Goal: Communication & Community: Answer question/provide support

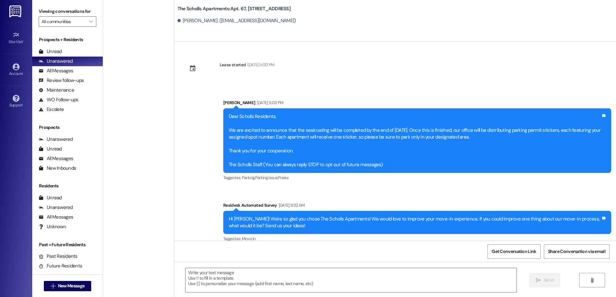
type textarea "Fetching suggested responses. Please feel free to read through the conversation…"
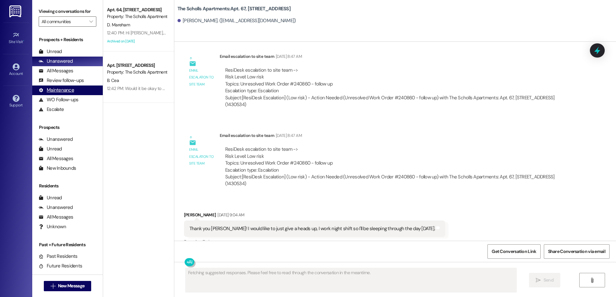
scroll to position [801, 0]
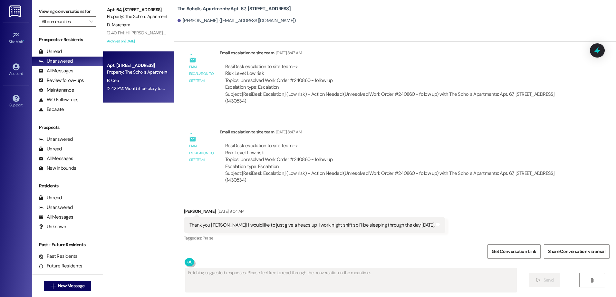
click at [121, 76] on div "Apt. 49, [STREET_ADDRESS] Property: The Scholls Apartments" at bounding box center [136, 68] width 61 height 15
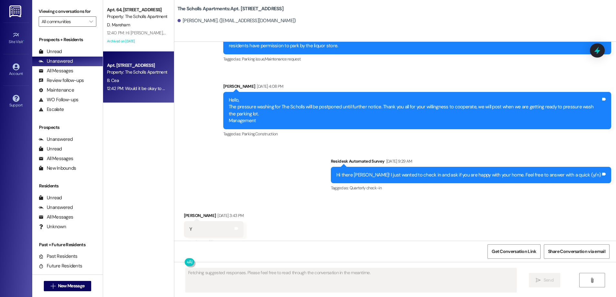
scroll to position [1573, 0]
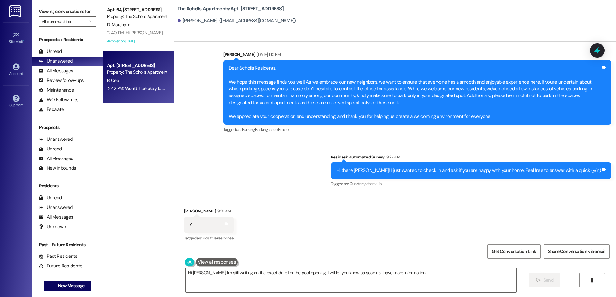
type textarea "Hi [PERSON_NAME], I'm still waiting on the exact date for the pool opening. I w…"
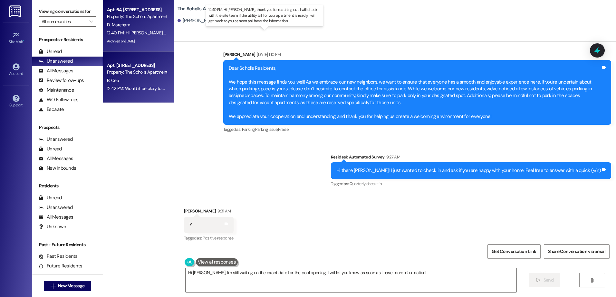
click at [136, 33] on div "12:40 PM: Hi [PERSON_NAME], thank you for reaching out. I will check with the s…" at bounding box center [278, 33] width 343 height 6
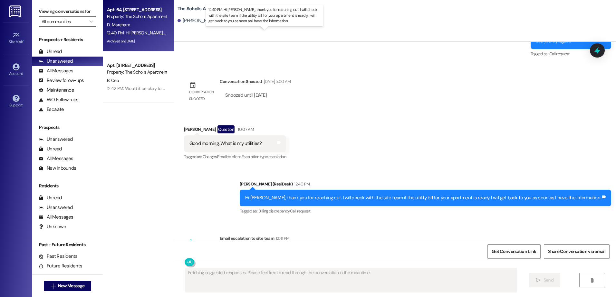
scroll to position [5137, 0]
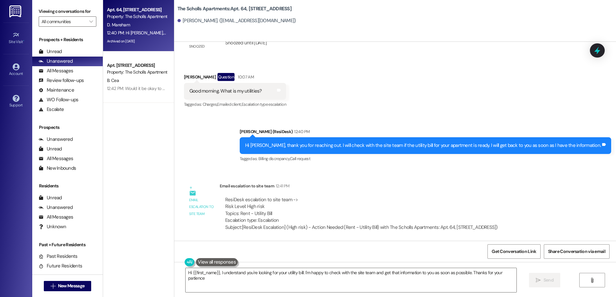
type textarea "Hi {{first_name}}, I understand you're looking for your utility bill. I'm happy…"
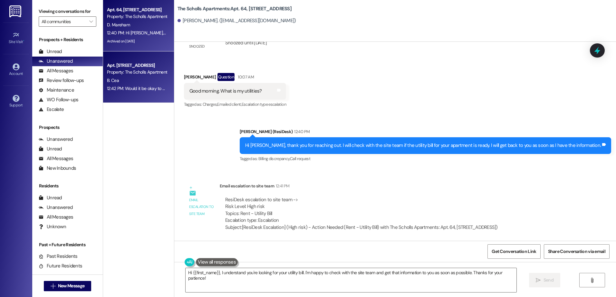
click at [138, 76] on div "Property: The Scholls Apartments" at bounding box center [137, 72] width 60 height 7
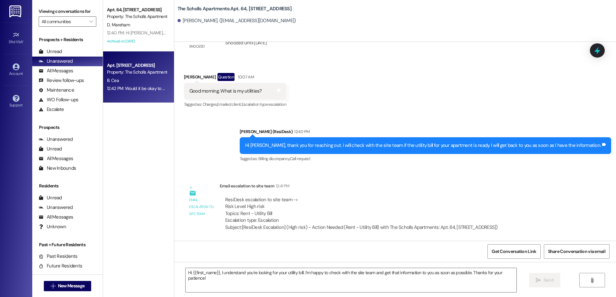
type textarea "Fetching suggested responses. Please feel free to read through the conversation…"
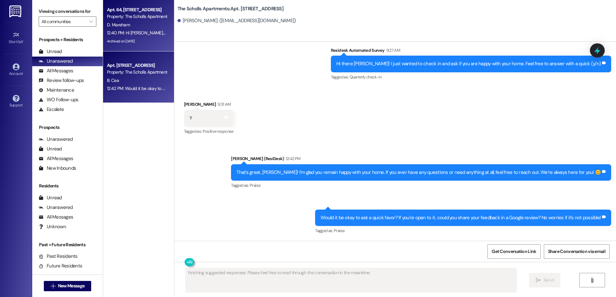
scroll to position [1673, 0]
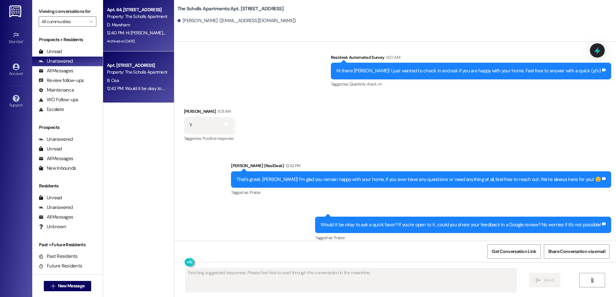
click at [120, 30] on div "12:40 PM: Hi [PERSON_NAME], thank you for reaching out. I will check with the s…" at bounding box center [136, 33] width 61 height 8
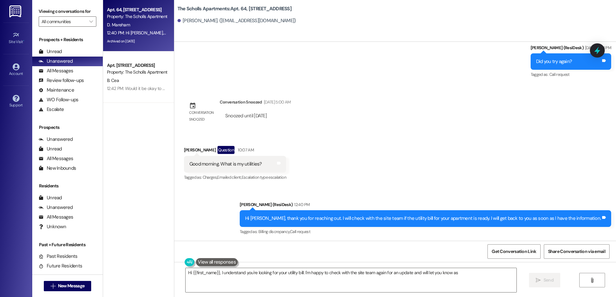
scroll to position [5137, 0]
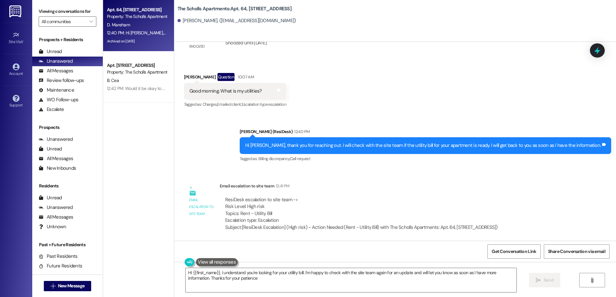
type textarea "Hi {{first_name}}, I understand you're looking for your utility bill. I'm happy…"
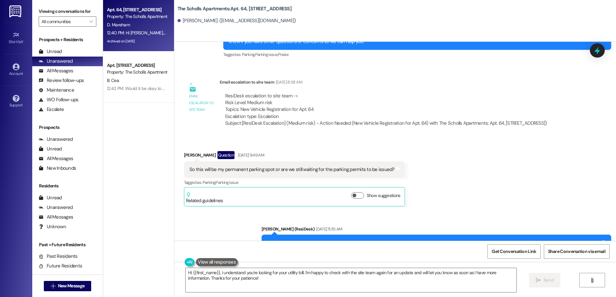
scroll to position [4654, 0]
